Goal: Entertainment & Leisure: Browse casually

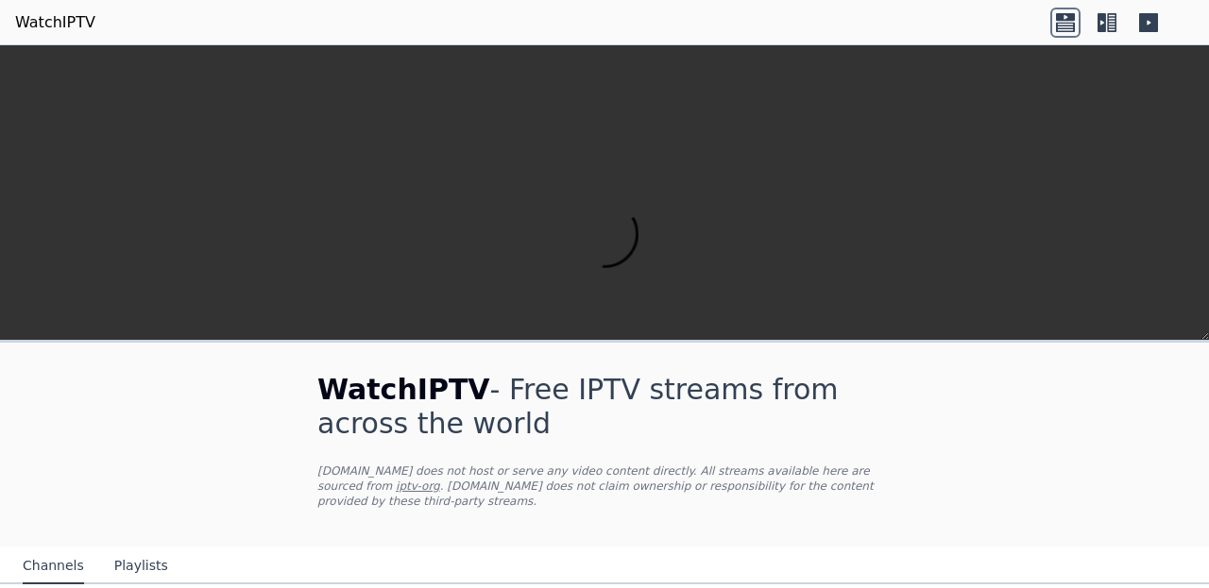
scroll to position [138, 0]
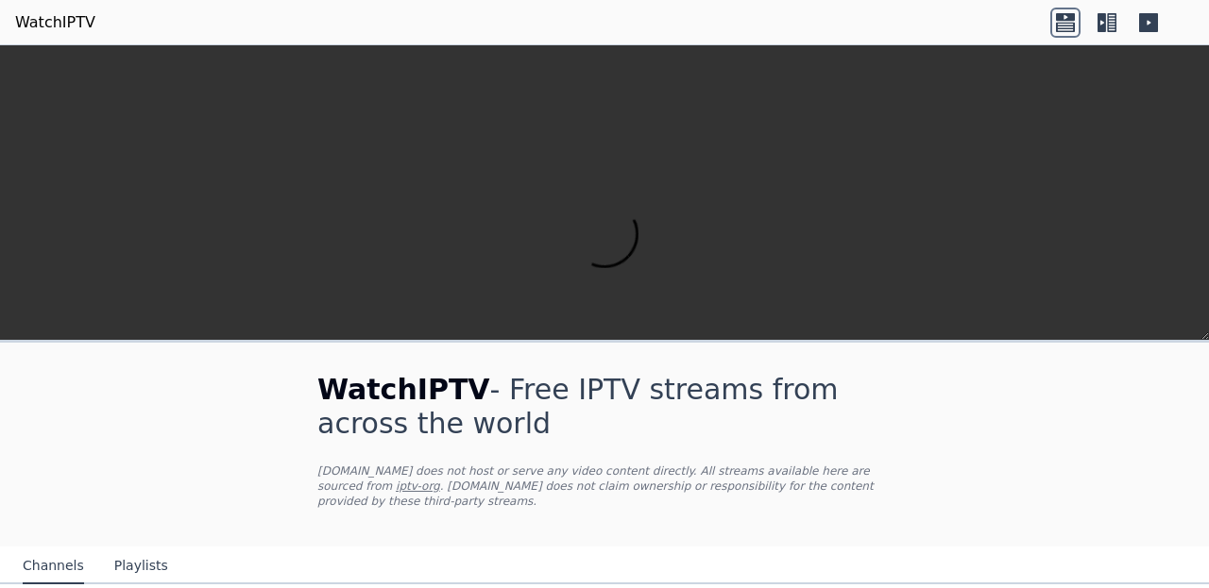
scroll to position [2101, 0]
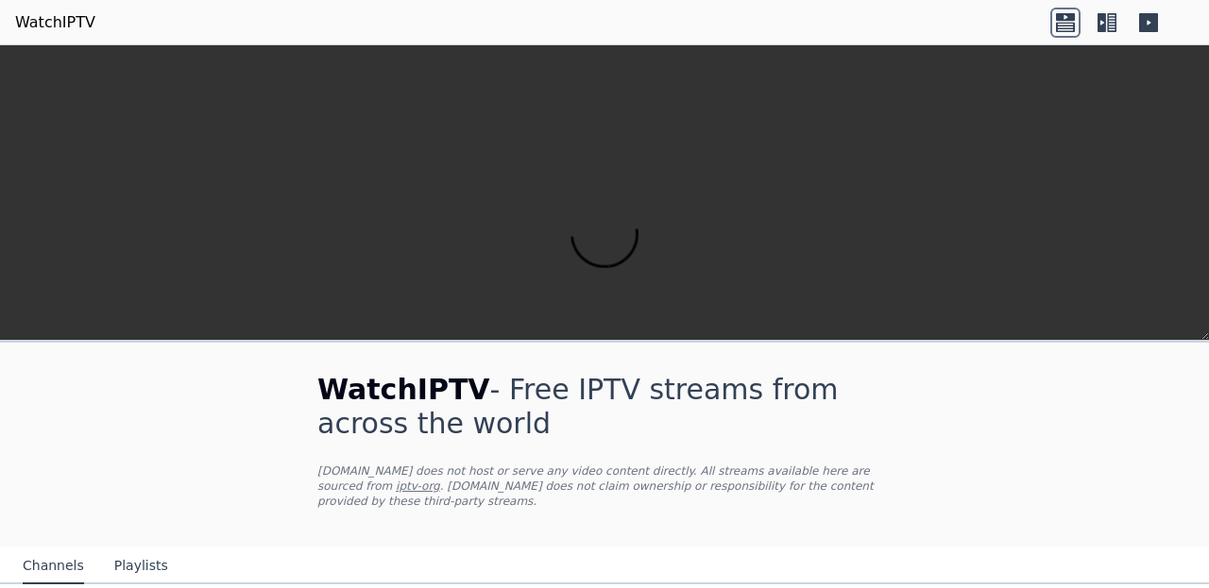
scroll to position [1610, 0]
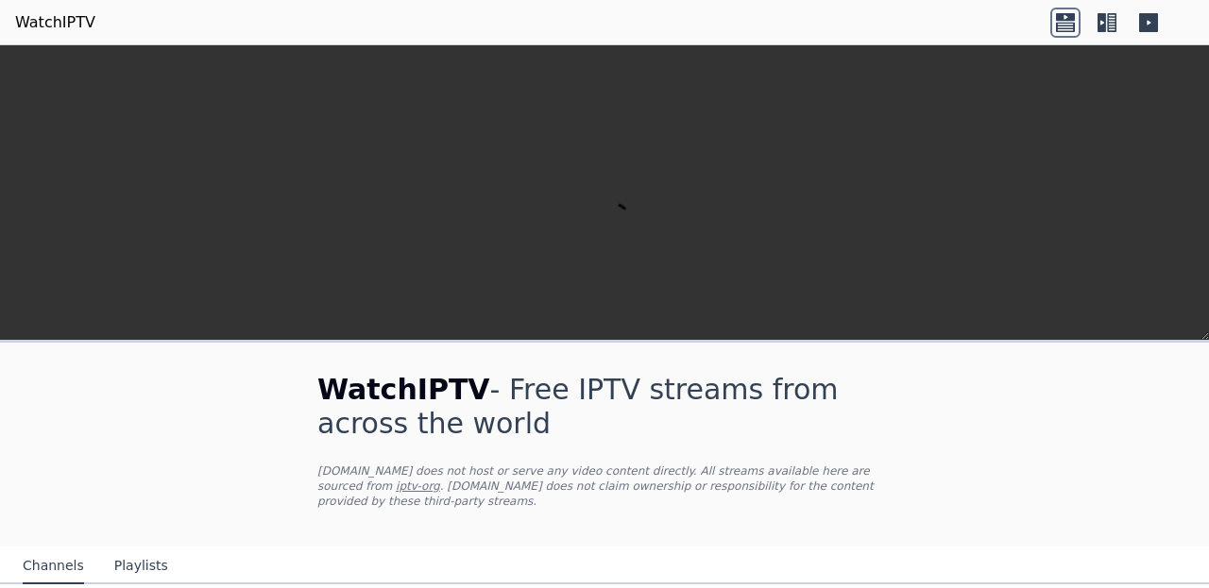
scroll to position [595, 0]
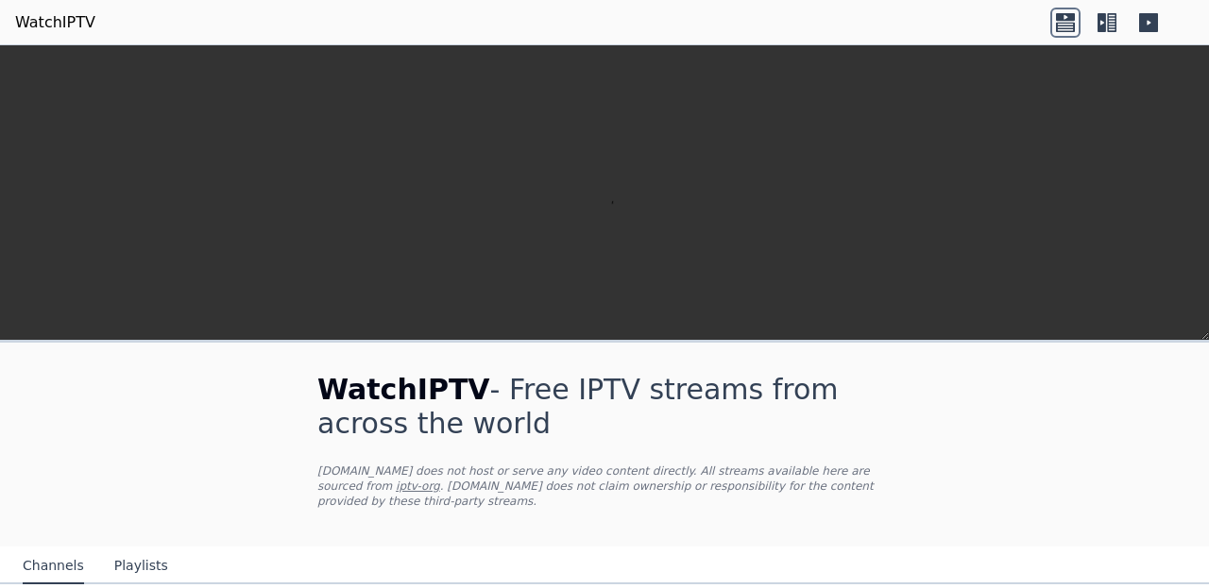
scroll to position [0, 0]
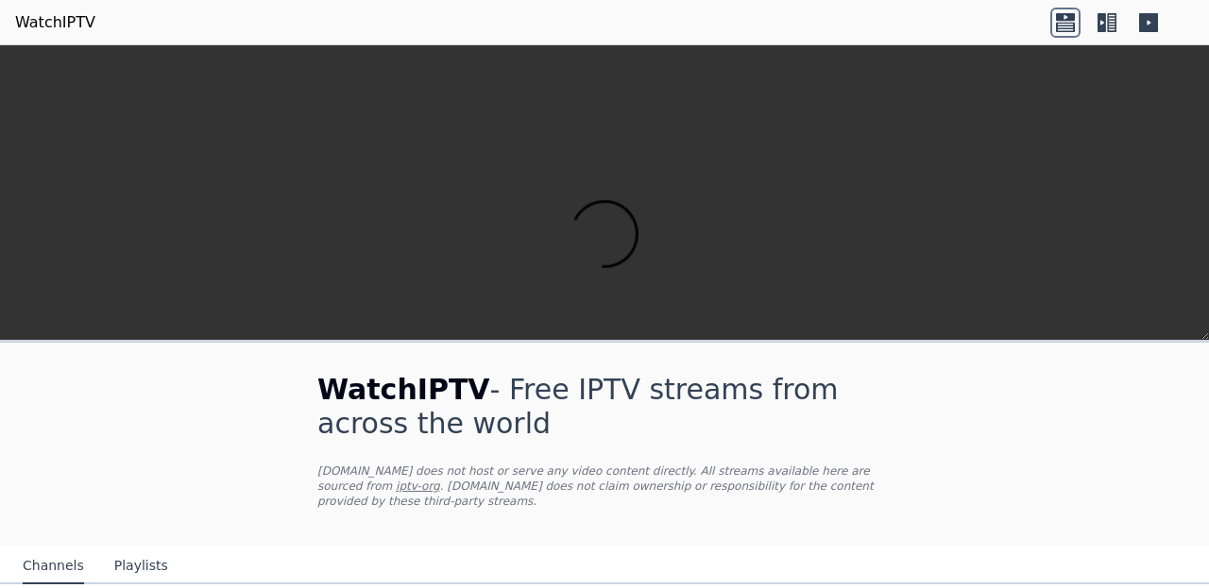
scroll to position [1537, 0]
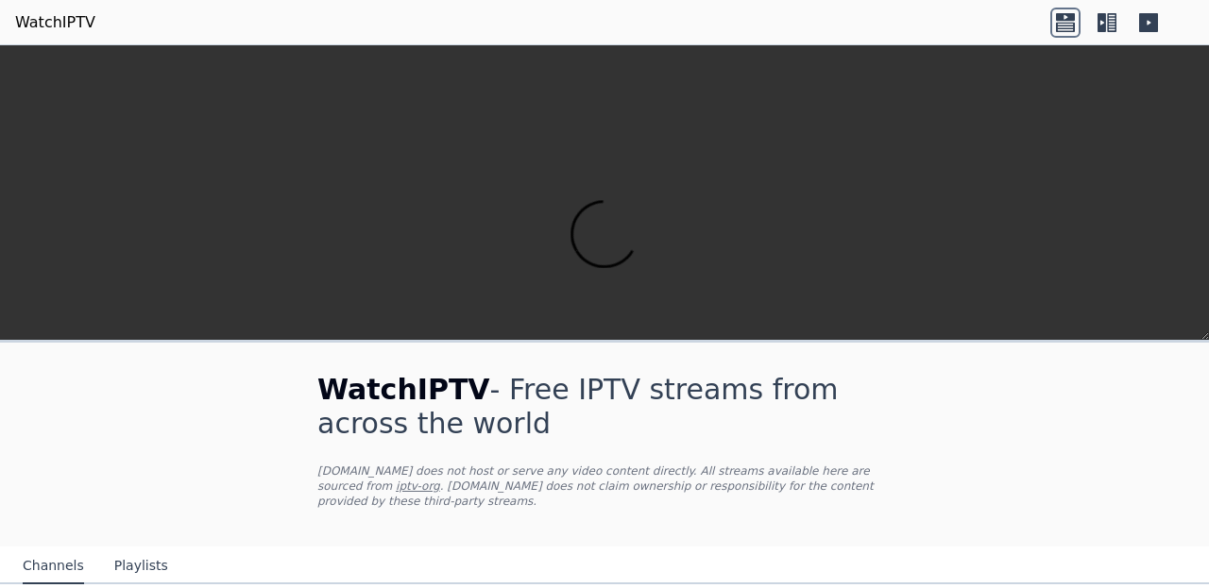
scroll to position [2297, 0]
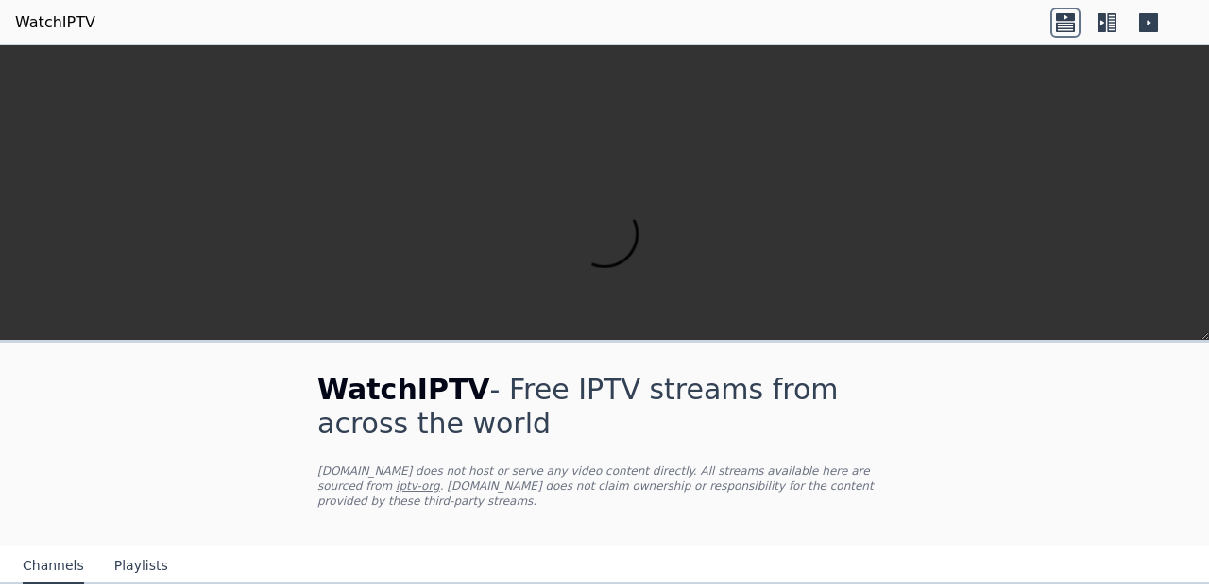
scroll to position [736, 0]
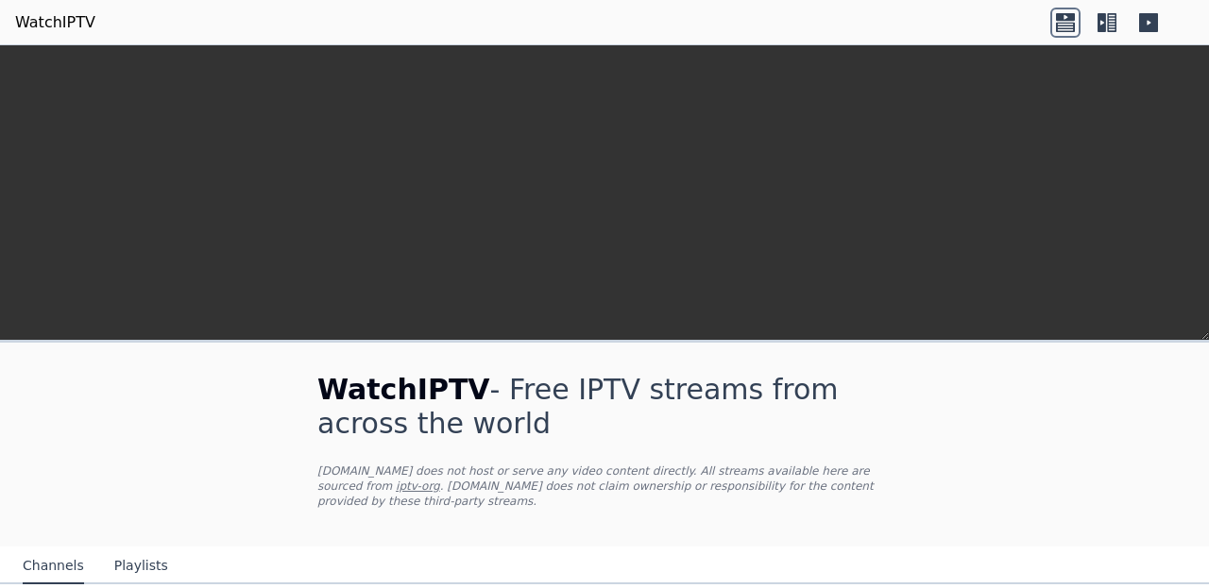
scroll to position [227, 0]
